Goal: Task Accomplishment & Management: Use online tool/utility

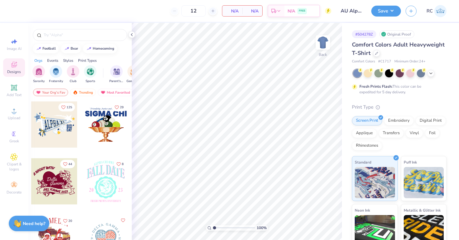
click at [381, 50] on div "Comfort Colors Adult Heavyweight T-Shirt" at bounding box center [399, 49] width 95 height 17
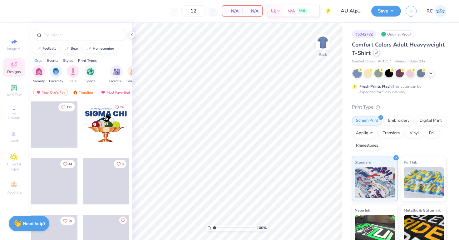
click at [378, 52] on icon at bounding box center [376, 52] width 3 height 3
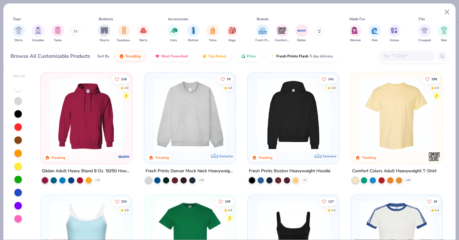
click at [405, 60] on div at bounding box center [408, 56] width 56 height 10
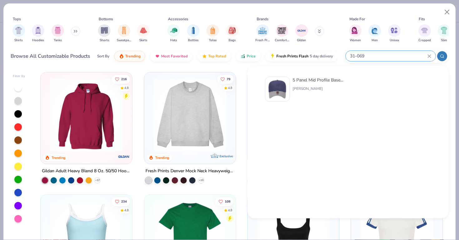
type input "31-069"
click at [297, 90] on div "Otto Cap" at bounding box center [319, 89] width 53 height 6
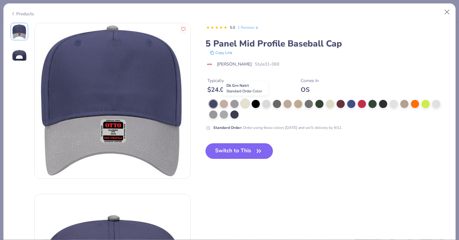
click at [245, 105] on div at bounding box center [245, 103] width 8 height 8
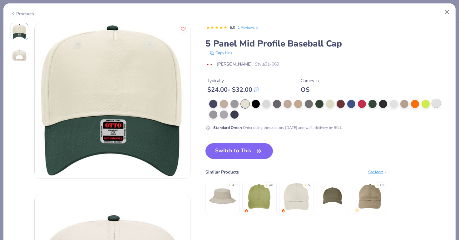
click at [436, 105] on div at bounding box center [437, 103] width 8 height 8
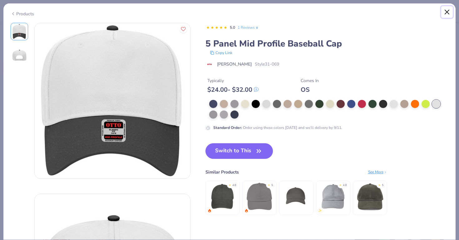
click at [446, 16] on button "Close" at bounding box center [448, 12] width 12 height 12
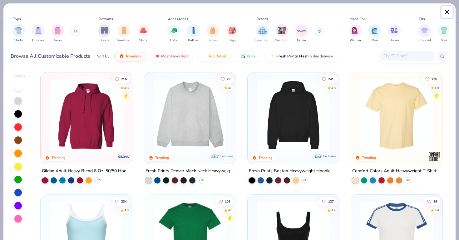
click at [452, 13] on button "Close" at bounding box center [448, 12] width 12 height 12
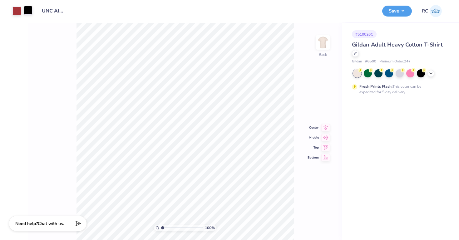
click at [27, 10] on div at bounding box center [28, 10] width 9 height 9
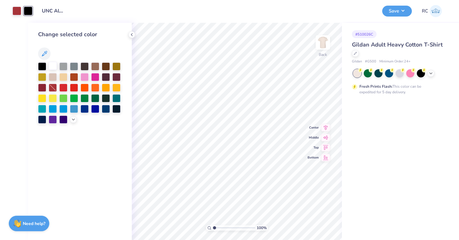
click at [53, 63] on div at bounding box center [53, 66] width 8 height 8
click at [19, 8] on div at bounding box center [17, 10] width 9 height 9
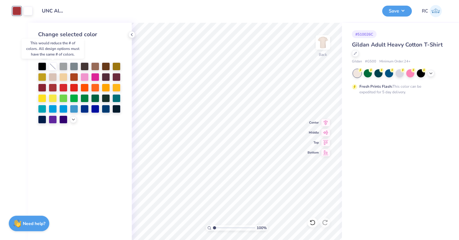
click at [52, 66] on div at bounding box center [53, 67] width 8 height 8
click at [132, 35] on icon at bounding box center [131, 34] width 5 height 5
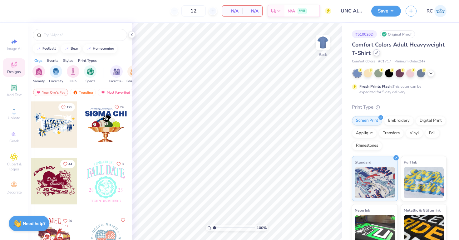
click at [376, 54] on icon at bounding box center [376, 52] width 3 height 3
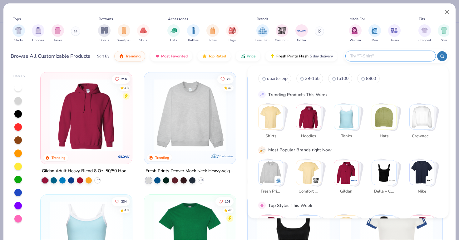
click at [392, 54] on input "text" at bounding box center [391, 56] width 82 height 7
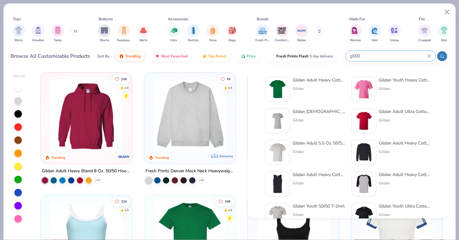
type input "g500"
click at [285, 91] on img at bounding box center [277, 89] width 19 height 19
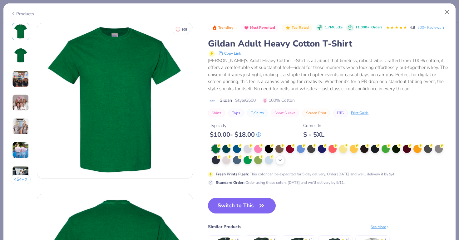
click at [283, 161] on icon at bounding box center [280, 160] width 5 height 5
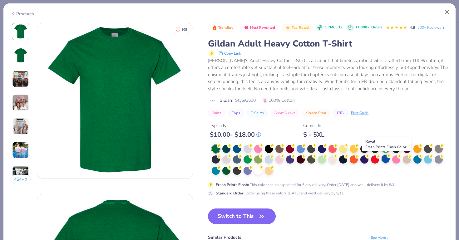
click at [386, 159] on div at bounding box center [386, 159] width 8 height 8
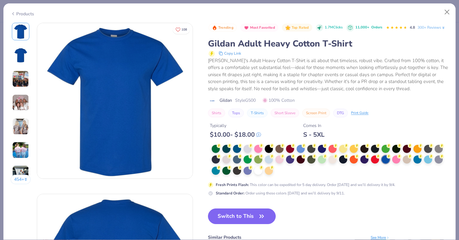
drag, startPoint x: 243, startPoint y: 220, endPoint x: 208, endPoint y: 138, distance: 88.8
click at [243, 220] on button "Switch to This" at bounding box center [242, 217] width 68 height 16
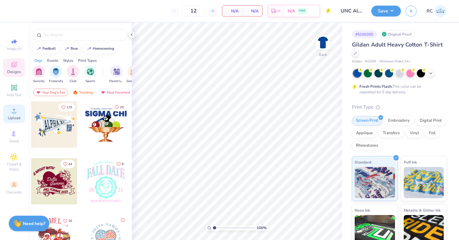
click at [11, 118] on span "Upload" at bounding box center [14, 118] width 13 height 5
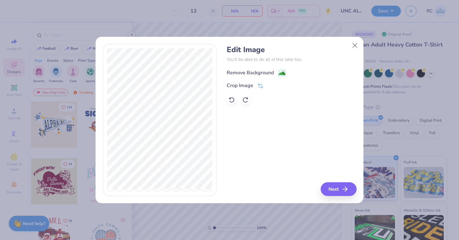
click at [277, 73] on div "Remove Background" at bounding box center [256, 73] width 59 height 8
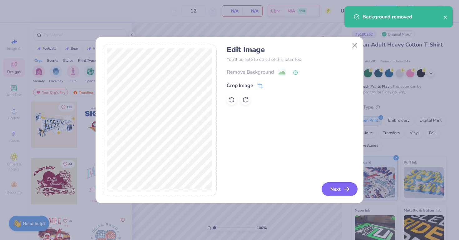
click at [344, 192] on icon "button" at bounding box center [348, 190] width 8 height 8
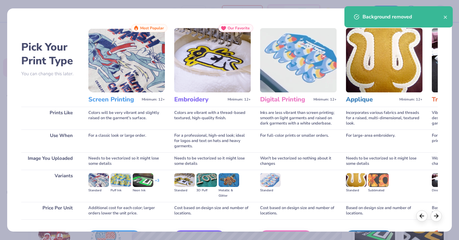
scroll to position [40, 0]
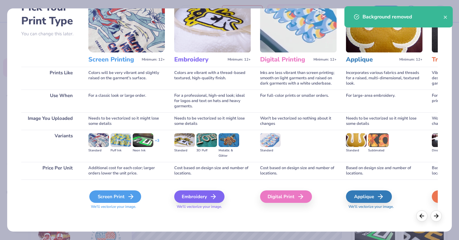
click at [128, 193] on div "Screen Print" at bounding box center [115, 197] width 52 height 13
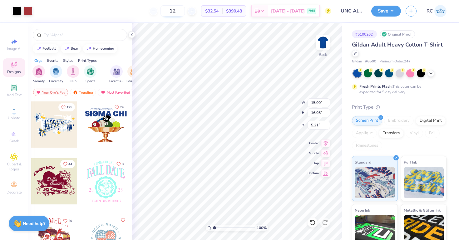
click at [184, 13] on input "12" at bounding box center [173, 10] width 24 height 11
type input "100"
click at [32, 12] on div at bounding box center [28, 10] width 9 height 9
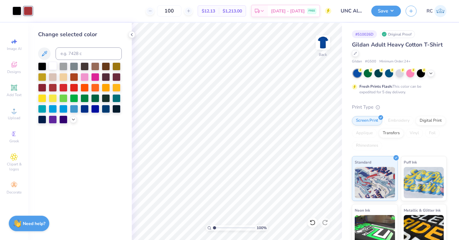
click at [51, 67] on div at bounding box center [53, 66] width 8 height 8
click at [17, 11] on div at bounding box center [17, 10] width 9 height 9
click at [53, 63] on div at bounding box center [53, 66] width 8 height 8
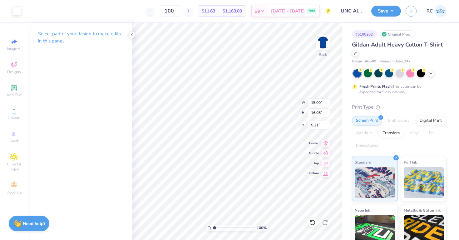
type input "8.67"
type input "9.29"
type input "3.00"
click at [317, 105] on input "8.67" at bounding box center [319, 102] width 23 height 9
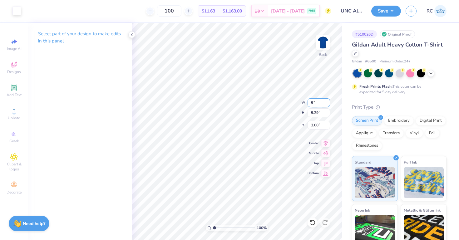
type input "9.00"
type input "9.65"
type input "2.82"
type input "9"
type input "10.00"
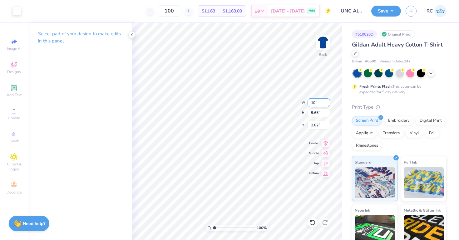
type input "10.72"
type input "3.00"
click at [325, 145] on icon at bounding box center [326, 143] width 9 height 8
click at [385, 18] on div "Save RC" at bounding box center [416, 11] width 88 height 22
click at [386, 14] on button "Save" at bounding box center [387, 10] width 30 height 11
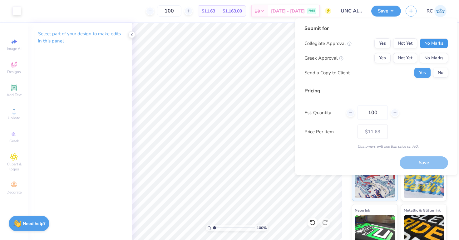
click at [429, 44] on button "No Marks" at bounding box center [434, 43] width 28 height 10
click at [431, 58] on button "No Marks" at bounding box center [434, 58] width 28 height 10
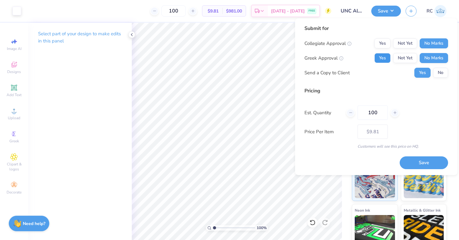
click at [386, 57] on button "Yes" at bounding box center [383, 58] width 16 height 10
click at [436, 70] on button "No" at bounding box center [441, 73] width 15 height 10
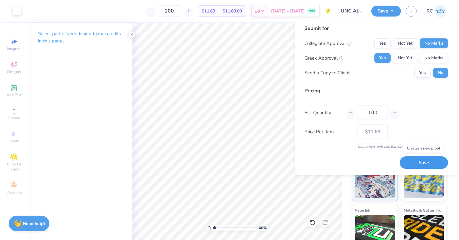
click at [419, 160] on button "Save" at bounding box center [424, 163] width 48 height 13
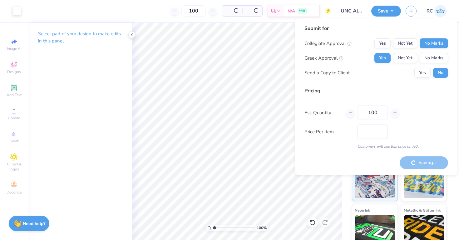
type input "$11.63"
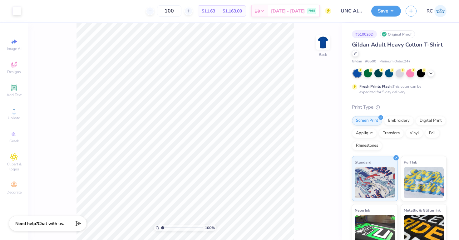
click at [428, 71] on div at bounding box center [400, 73] width 93 height 8
click at [432, 72] on icon at bounding box center [431, 72] width 5 height 5
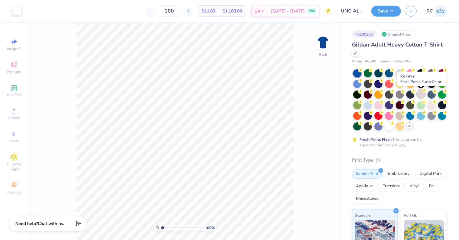
click at [424, 96] on div at bounding box center [421, 94] width 8 height 8
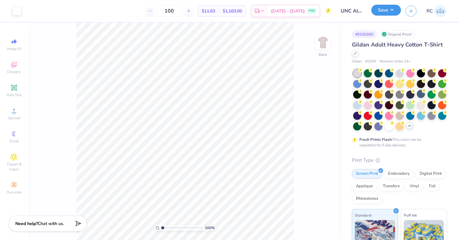
click at [387, 11] on button "Save" at bounding box center [387, 10] width 30 height 11
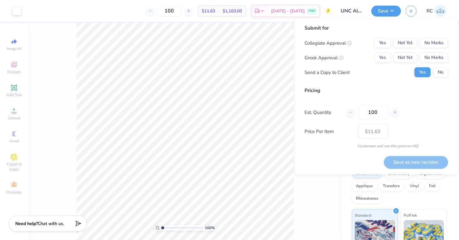
click at [325, 208] on div "100 % Back" at bounding box center [185, 132] width 314 height 218
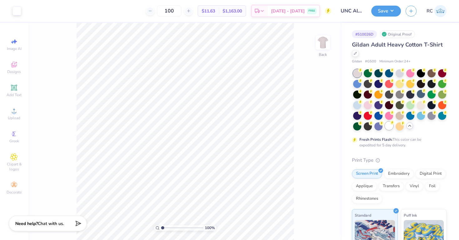
click at [389, 125] on div at bounding box center [389, 126] width 8 height 8
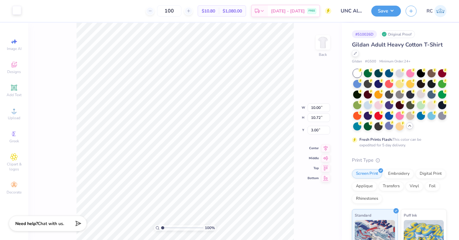
click at [19, 9] on div at bounding box center [17, 10] width 9 height 9
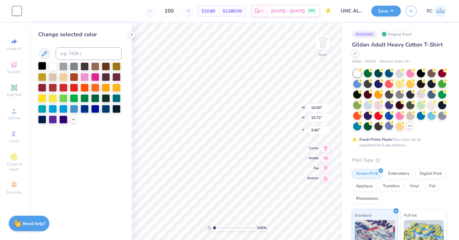
click at [42, 68] on div at bounding box center [42, 66] width 8 height 8
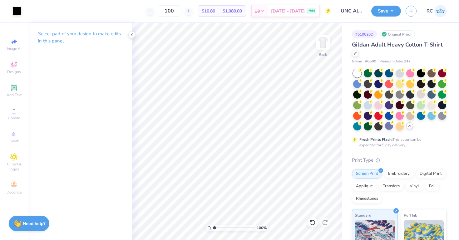
click at [367, 20] on div "Design Title UNC Alpha Phifa Merch 2025" at bounding box center [351, 11] width 31 height 22
click at [374, 15] on button "Save" at bounding box center [387, 10] width 30 height 11
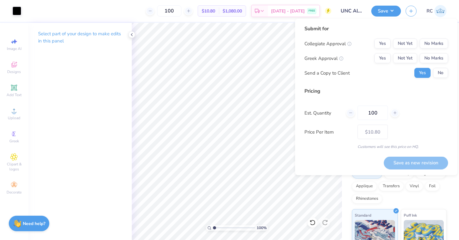
click at [437, 49] on div "Collegiate Approval Yes Not Yet No Marks Greek Approval Yes Not Yet No Marks Se…" at bounding box center [377, 58] width 144 height 39
click at [426, 47] on button "No Marks" at bounding box center [434, 44] width 28 height 10
click at [390, 59] on button "Yes" at bounding box center [383, 58] width 16 height 10
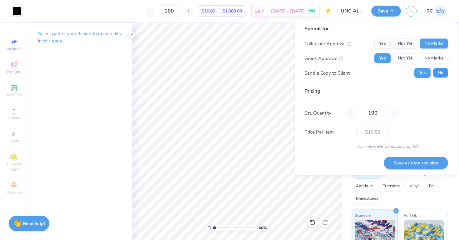
click at [443, 72] on button "No" at bounding box center [441, 73] width 15 height 10
click at [412, 162] on button "Save as new revision" at bounding box center [416, 163] width 64 height 13
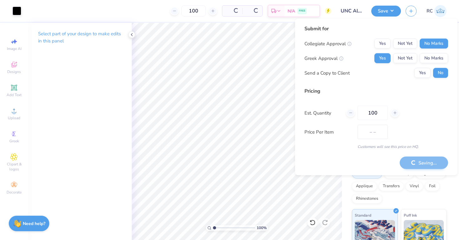
type input "$10.80"
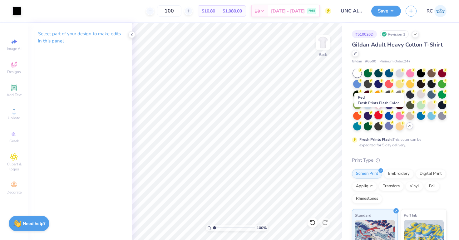
click at [376, 114] on div at bounding box center [379, 115] width 8 height 8
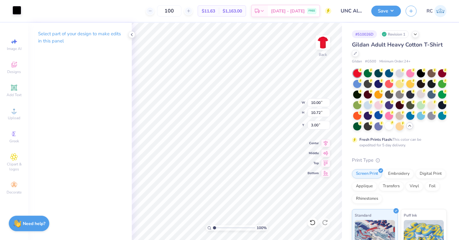
click at [16, 12] on div at bounding box center [17, 10] width 9 height 9
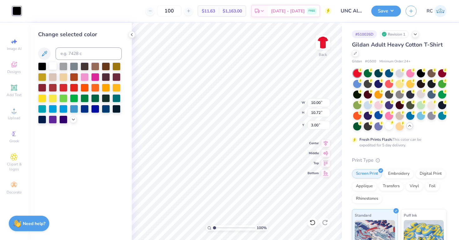
click at [51, 68] on div at bounding box center [53, 66] width 8 height 8
click at [384, 10] on button "Save" at bounding box center [387, 10] width 30 height 11
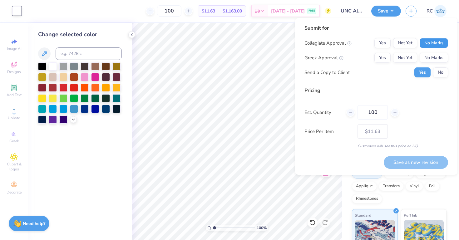
click at [429, 46] on button "No Marks" at bounding box center [434, 43] width 28 height 10
click at [388, 55] on button "Yes" at bounding box center [383, 58] width 16 height 10
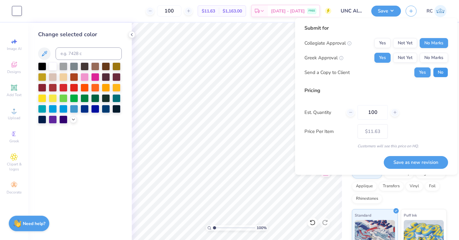
click at [441, 74] on button "No" at bounding box center [441, 73] width 15 height 10
click at [411, 165] on button "Save as new revision" at bounding box center [416, 162] width 64 height 13
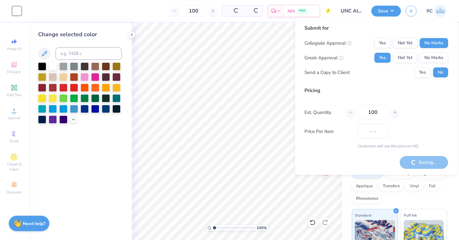
type input "$11.63"
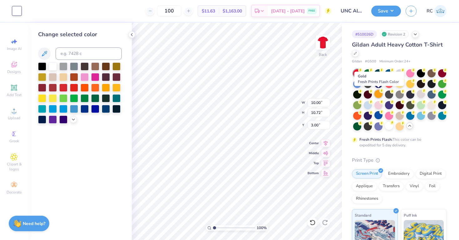
click at [380, 94] on div at bounding box center [379, 94] width 8 height 8
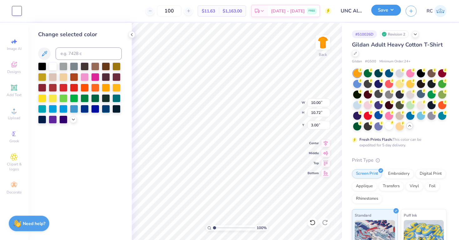
click at [375, 14] on button "Save" at bounding box center [387, 10] width 30 height 11
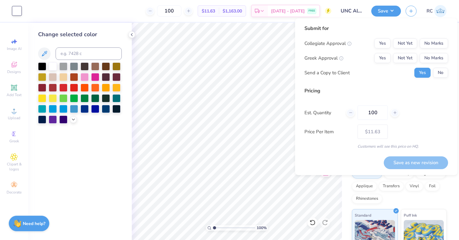
click at [424, 52] on div "Collegiate Approval Yes Not Yet No Marks Greek Approval Yes Not Yet No Marks Se…" at bounding box center [377, 57] width 144 height 39
click at [424, 48] on button "No Marks" at bounding box center [434, 43] width 28 height 10
click at [390, 53] on div "Yes Not Yet No Marks" at bounding box center [412, 58] width 74 height 10
drag, startPoint x: 388, startPoint y: 58, endPoint x: 420, endPoint y: 66, distance: 33.4
click at [395, 58] on div "Yes Not Yet No Marks" at bounding box center [412, 58] width 74 height 10
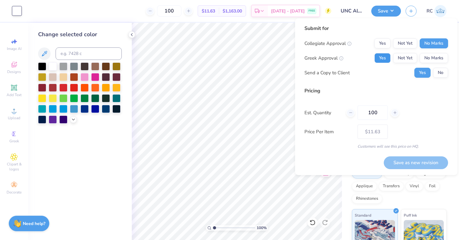
click at [386, 57] on button "Yes" at bounding box center [383, 58] width 16 height 10
click at [442, 73] on button "No" at bounding box center [441, 73] width 15 height 10
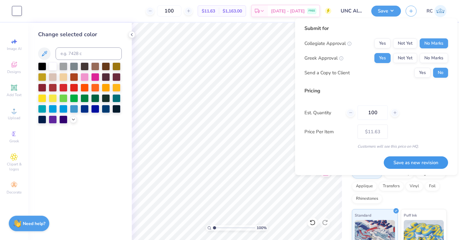
click at [405, 164] on button "Save as new revision" at bounding box center [416, 163] width 64 height 13
type input "$11.63"
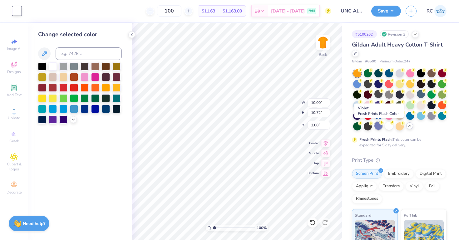
click at [375, 128] on div at bounding box center [379, 126] width 8 height 8
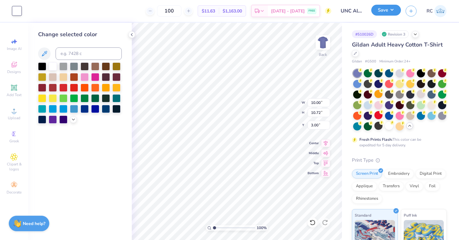
click at [387, 11] on button "Save" at bounding box center [387, 10] width 30 height 11
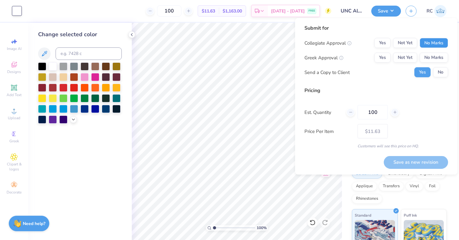
click at [434, 40] on button "No Marks" at bounding box center [434, 43] width 28 height 10
click at [387, 56] on button "Yes" at bounding box center [383, 58] width 16 height 10
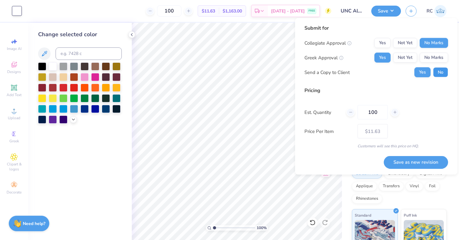
click at [444, 76] on button "No" at bounding box center [441, 73] width 15 height 10
click at [415, 154] on div "Save as new revision" at bounding box center [416, 159] width 64 height 20
click at [415, 158] on button "Save as new revision" at bounding box center [416, 162] width 64 height 13
type input "$11.63"
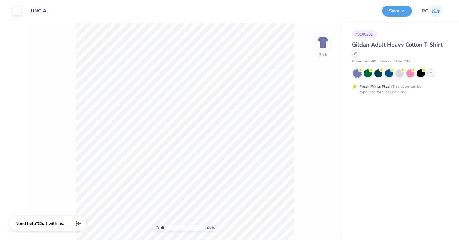
click at [433, 74] on icon at bounding box center [431, 72] width 5 height 5
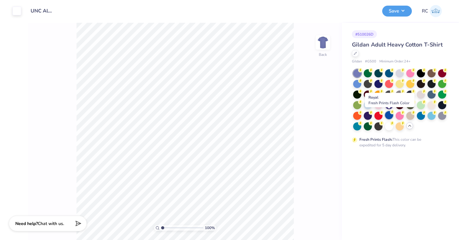
click at [389, 116] on div at bounding box center [389, 115] width 8 height 8
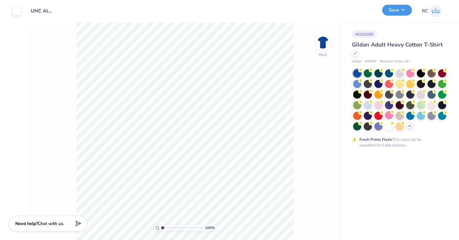
click at [400, 9] on button "Save" at bounding box center [398, 10] width 30 height 11
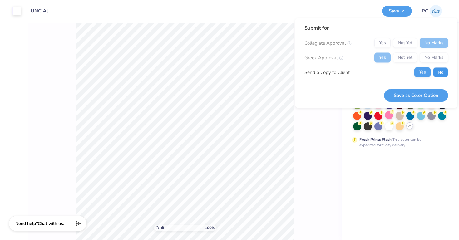
click at [438, 73] on button "No" at bounding box center [441, 73] width 15 height 10
click at [429, 97] on button "Save as Color Option" at bounding box center [416, 95] width 64 height 13
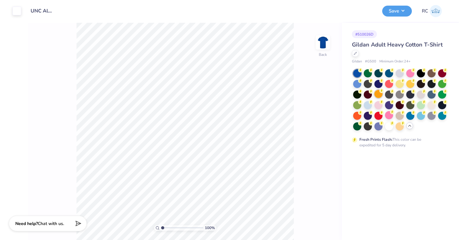
click at [381, 94] on div at bounding box center [379, 94] width 8 height 8
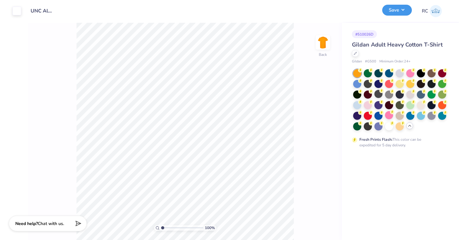
click at [406, 15] on button "Save" at bounding box center [398, 10] width 30 height 11
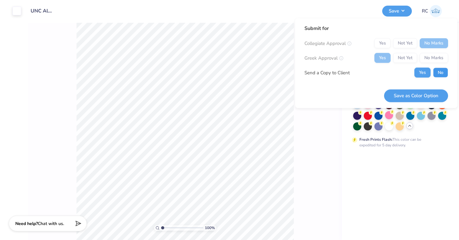
click at [438, 72] on button "No" at bounding box center [441, 73] width 15 height 10
click at [428, 93] on button "Save as Color Option" at bounding box center [416, 95] width 64 height 13
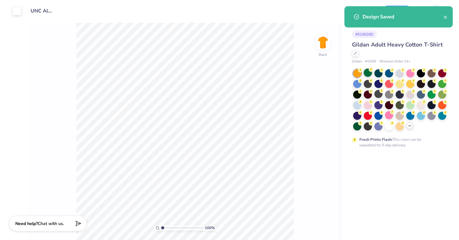
click at [369, 74] on div at bounding box center [368, 73] width 8 height 8
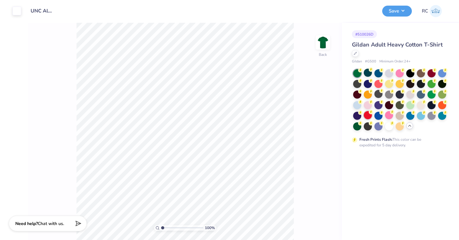
click at [371, 115] on div at bounding box center [368, 115] width 8 height 8
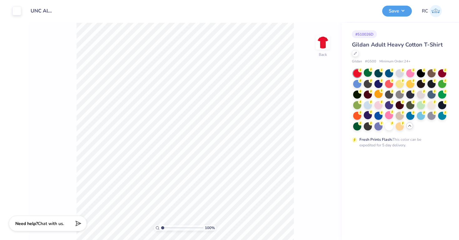
click at [400, 17] on div "Save RC" at bounding box center [419, 11] width 72 height 22
click at [400, 11] on button "Save" at bounding box center [398, 10] width 30 height 11
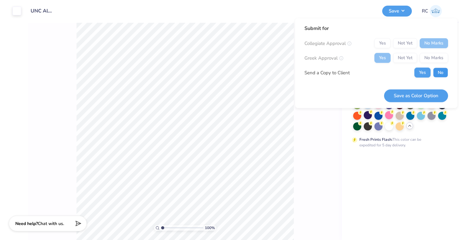
click at [437, 73] on button "No" at bounding box center [441, 73] width 15 height 10
click at [432, 89] on button "Save as Color Option" at bounding box center [416, 95] width 64 height 13
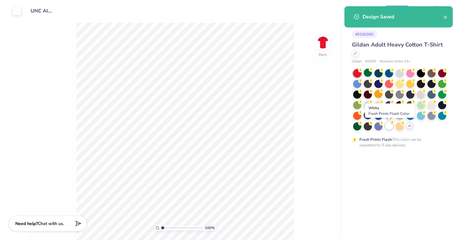
click at [389, 127] on div at bounding box center [389, 126] width 8 height 8
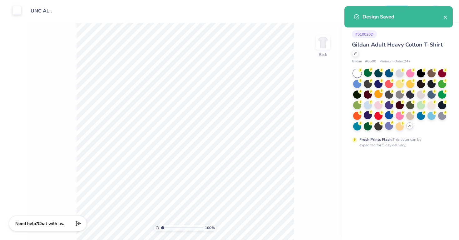
click at [15, 11] on div at bounding box center [17, 10] width 9 height 9
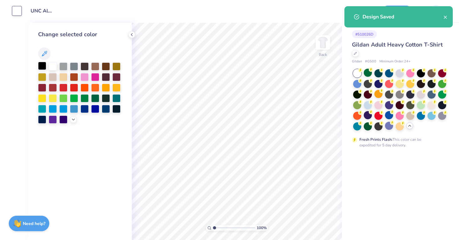
click at [43, 63] on div at bounding box center [42, 66] width 8 height 8
click at [403, 34] on div "# 510026D" at bounding box center [399, 34] width 95 height 8
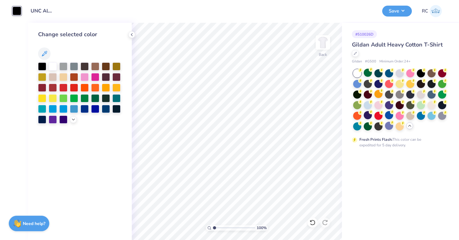
click at [404, 8] on div "Design Saved" at bounding box center [399, 6] width 111 height 3
click at [404, 12] on button "Save" at bounding box center [398, 11] width 30 height 11
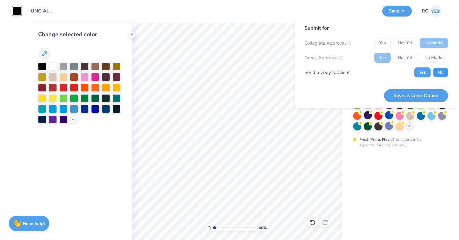
click at [439, 73] on button "No" at bounding box center [441, 73] width 15 height 10
click at [433, 92] on button "Save as Color Option" at bounding box center [416, 95] width 64 height 13
